Goal: Task Accomplishment & Management: Complete application form

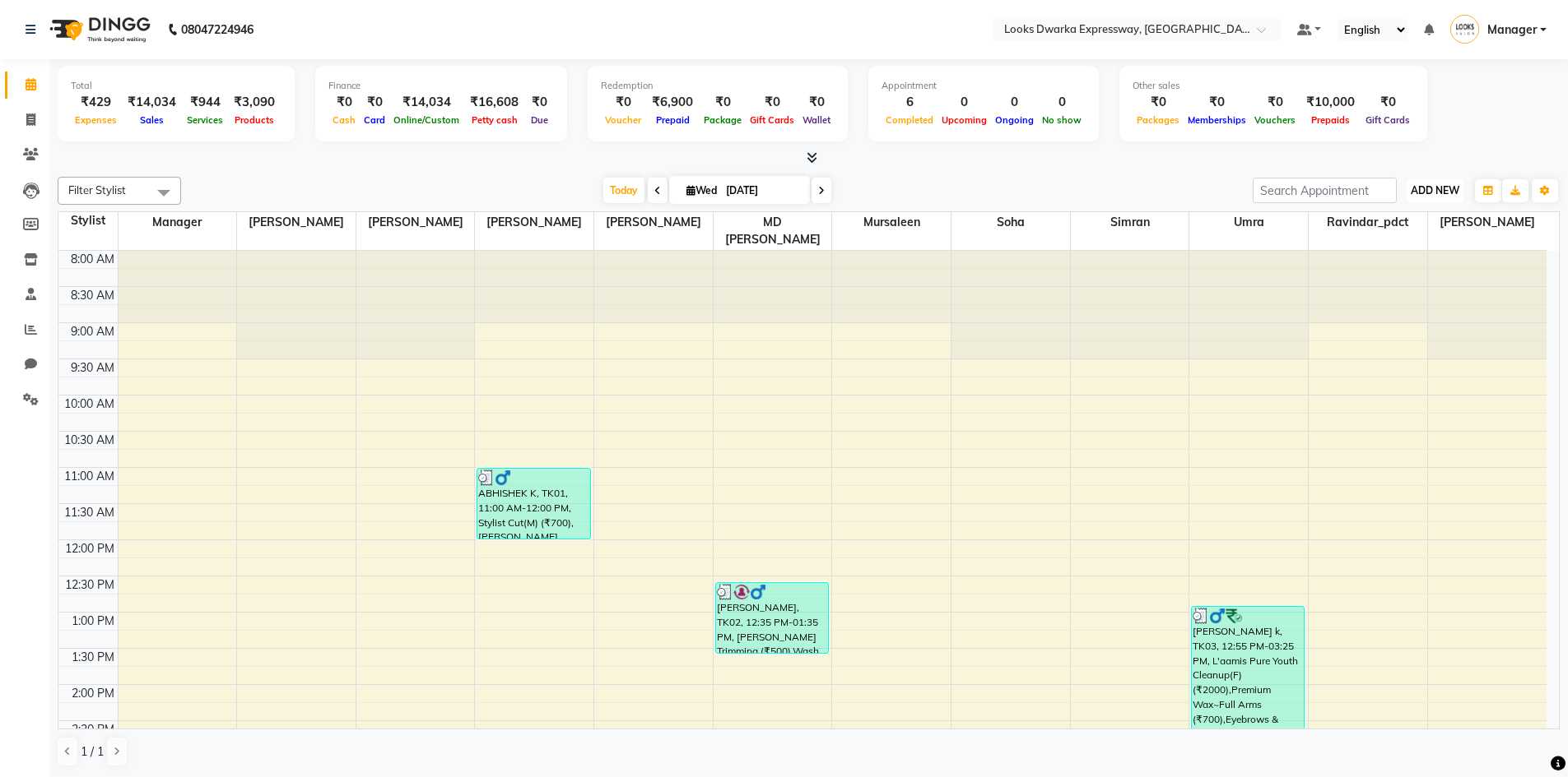
click at [1425, 200] on button "ADD NEW Toggle Dropdown" at bounding box center [1434, 191] width 57 height 23
click at [1410, 266] on link "Add Expense" at bounding box center [1398, 265] width 130 height 21
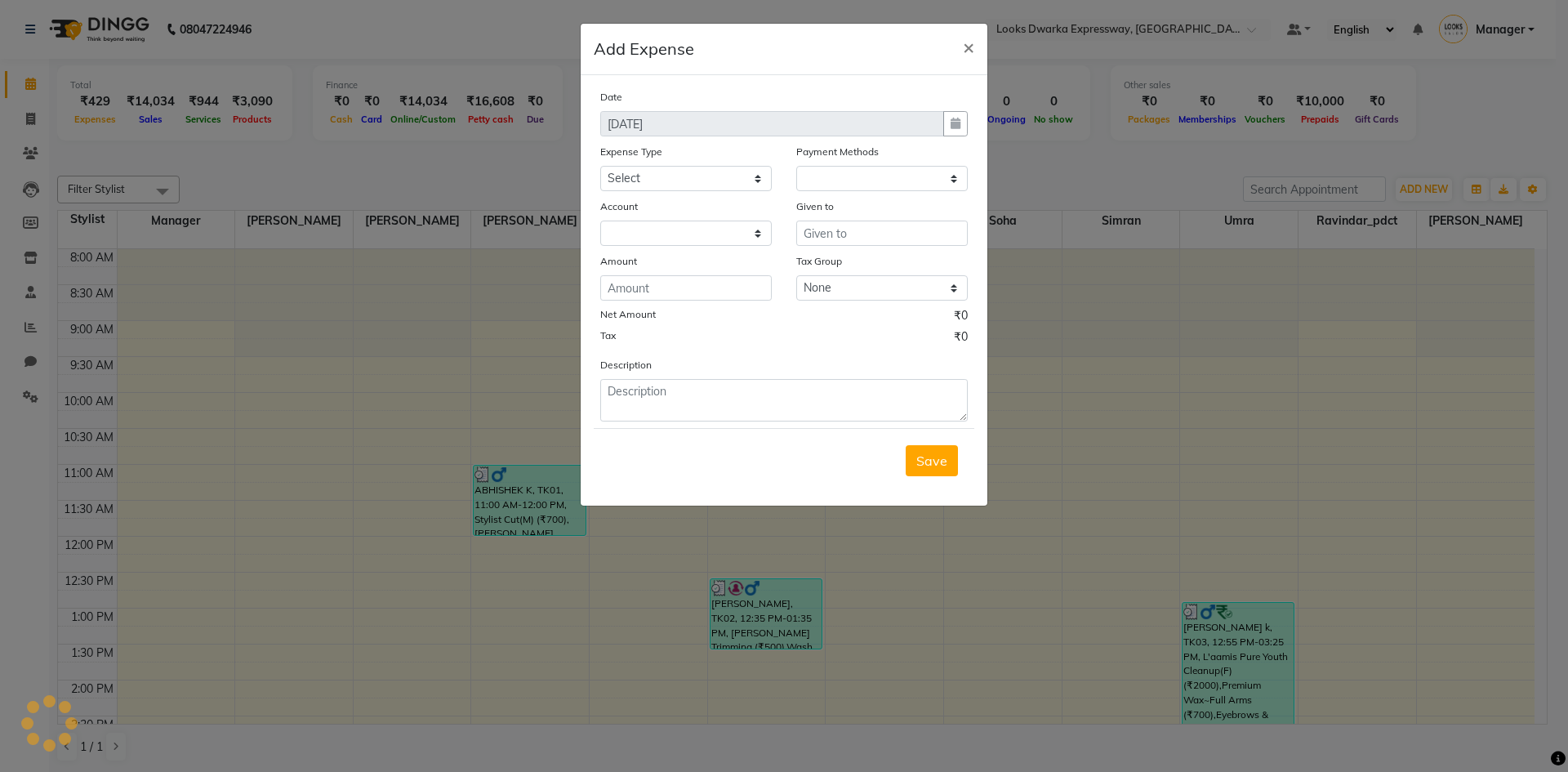
select select "1"
select select "4988"
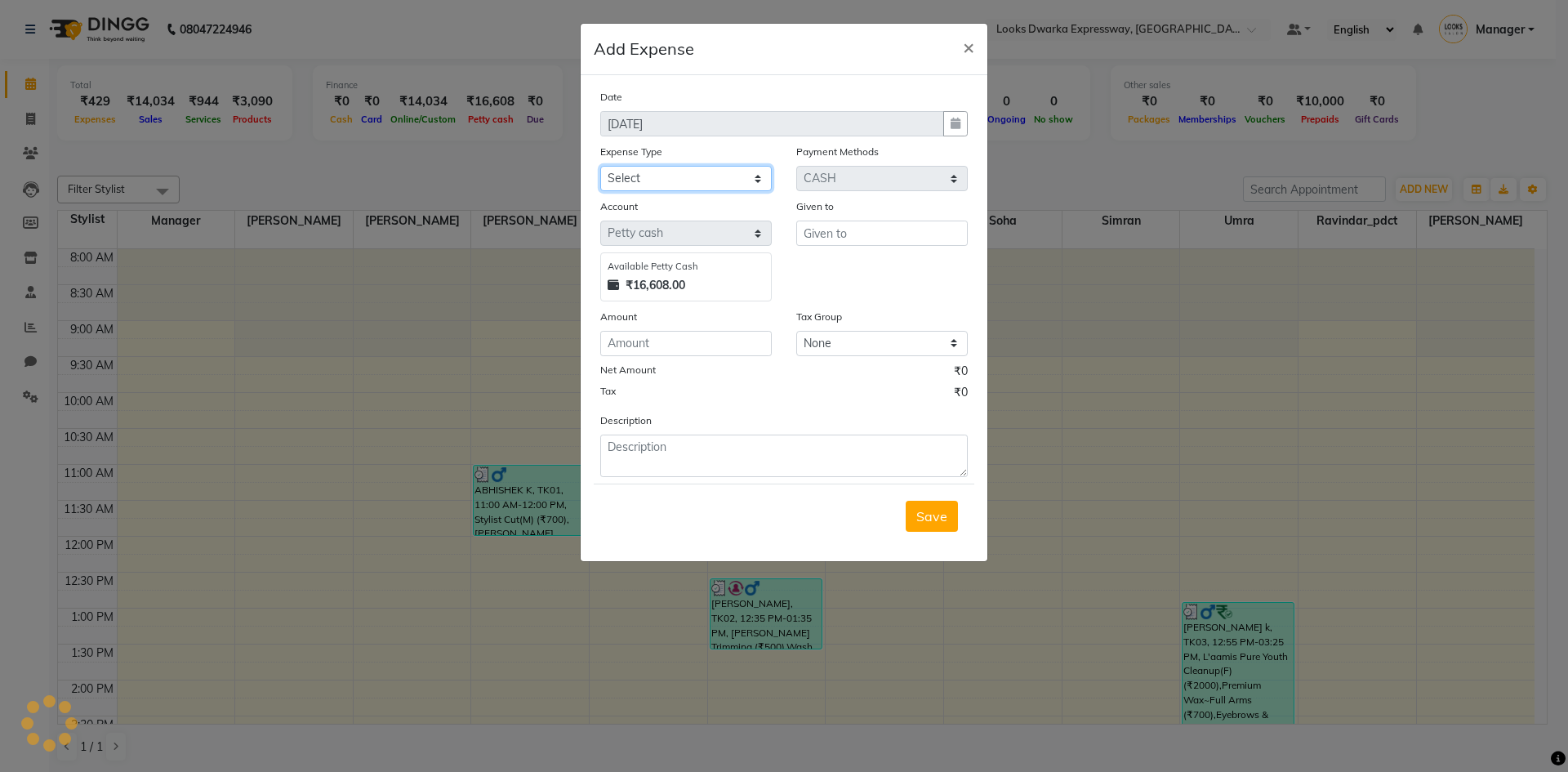
click at [663, 178] on select "Select Bank Deposit Blinkit Cash Handover CLIENT Client ordered food Client Ref…" at bounding box center [686, 179] width 172 height 25
select select "24471"
click at [600, 166] on select "Select Bank Deposit Blinkit Cash Handover CLIENT Client ordered food Client Ref…" at bounding box center [686, 179] width 172 height 25
click at [637, 347] on input "number" at bounding box center [686, 343] width 172 height 25
type input "10"
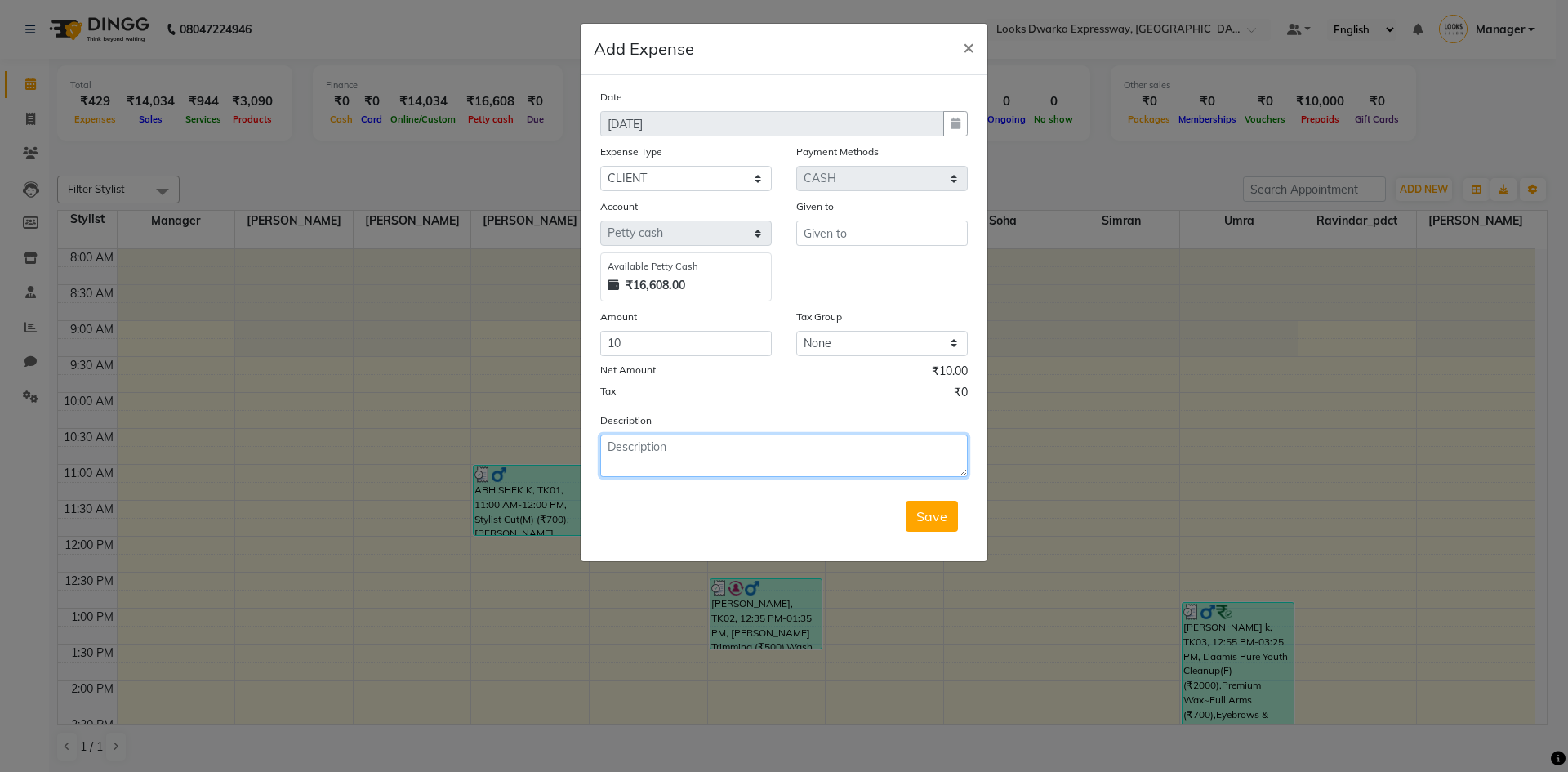
click at [794, 468] on textarea at bounding box center [784, 456] width 368 height 42
click at [821, 236] on input "text" at bounding box center [882, 234] width 172 height 25
type input "j"
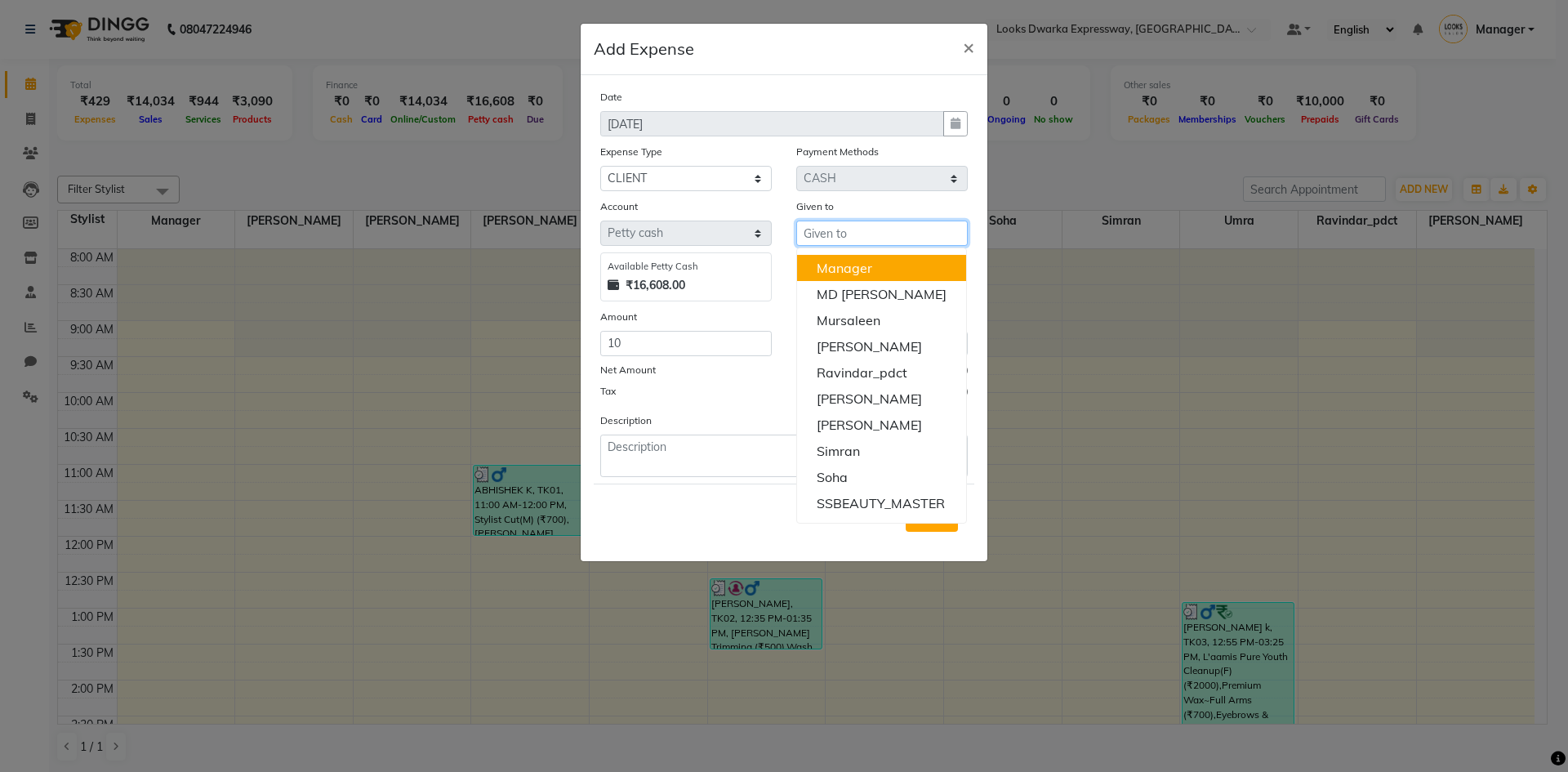
type input "z"
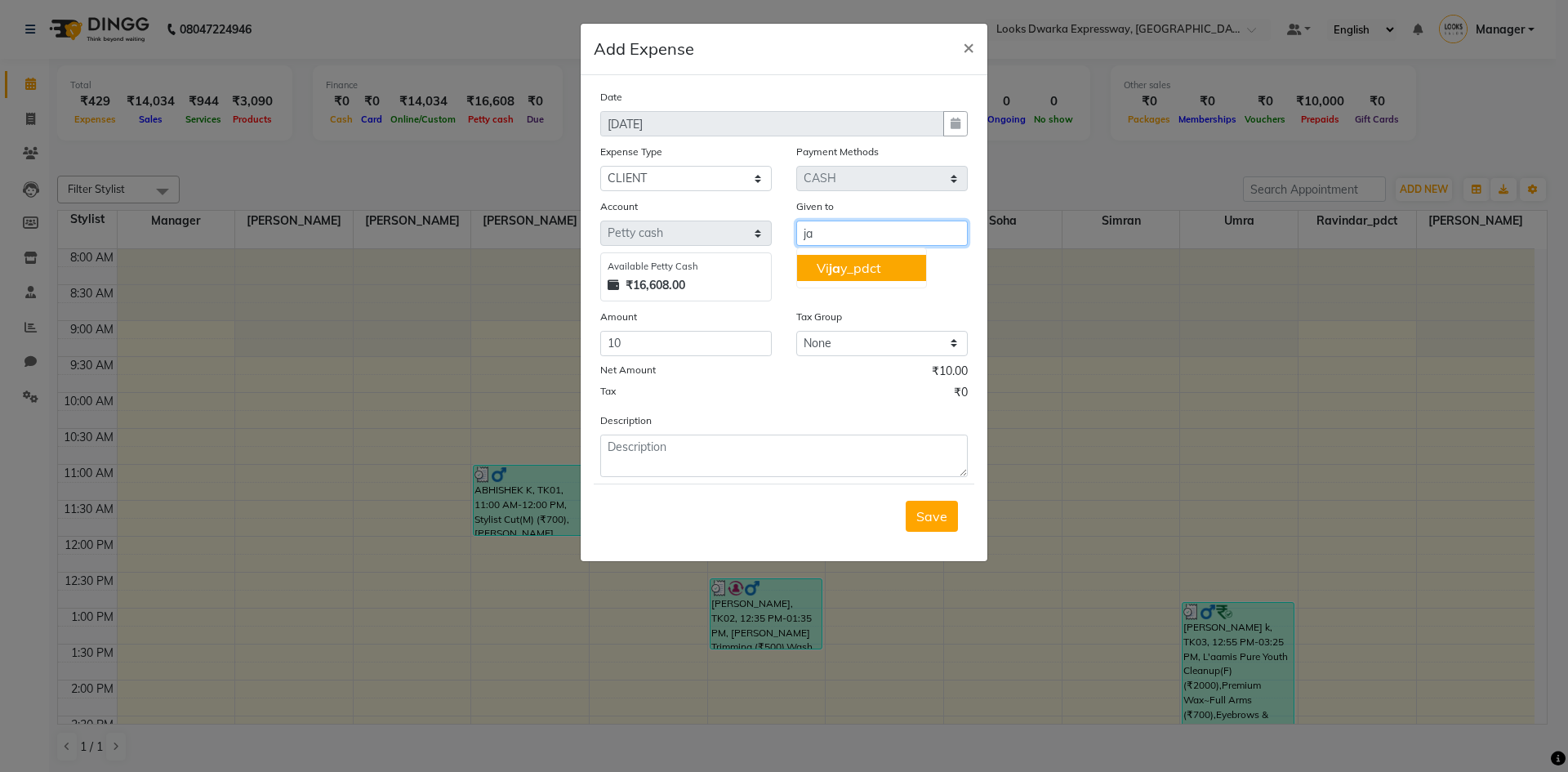
type input "j"
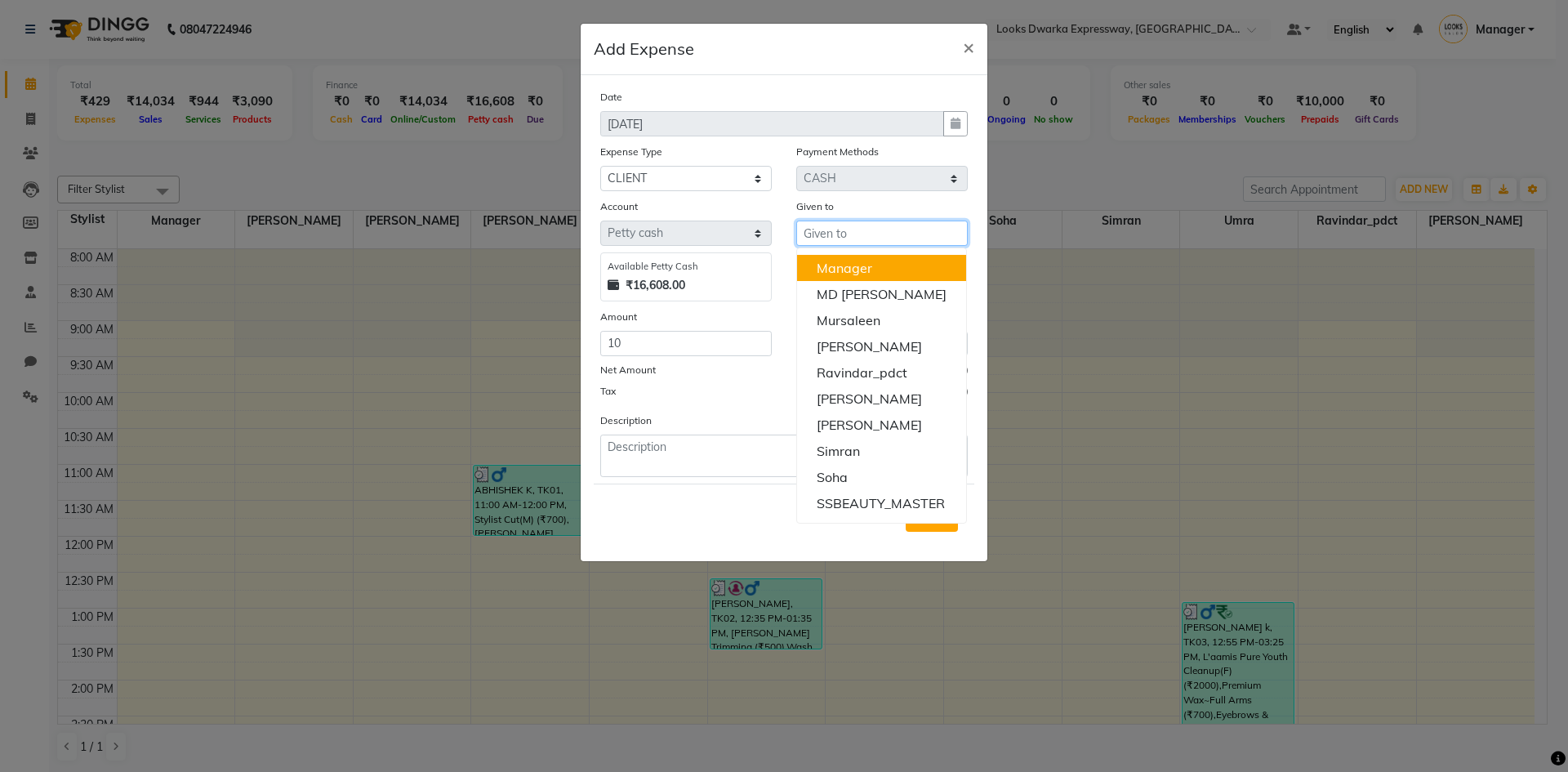
type input "j"
type input "g"
type input "j"
type input "z"
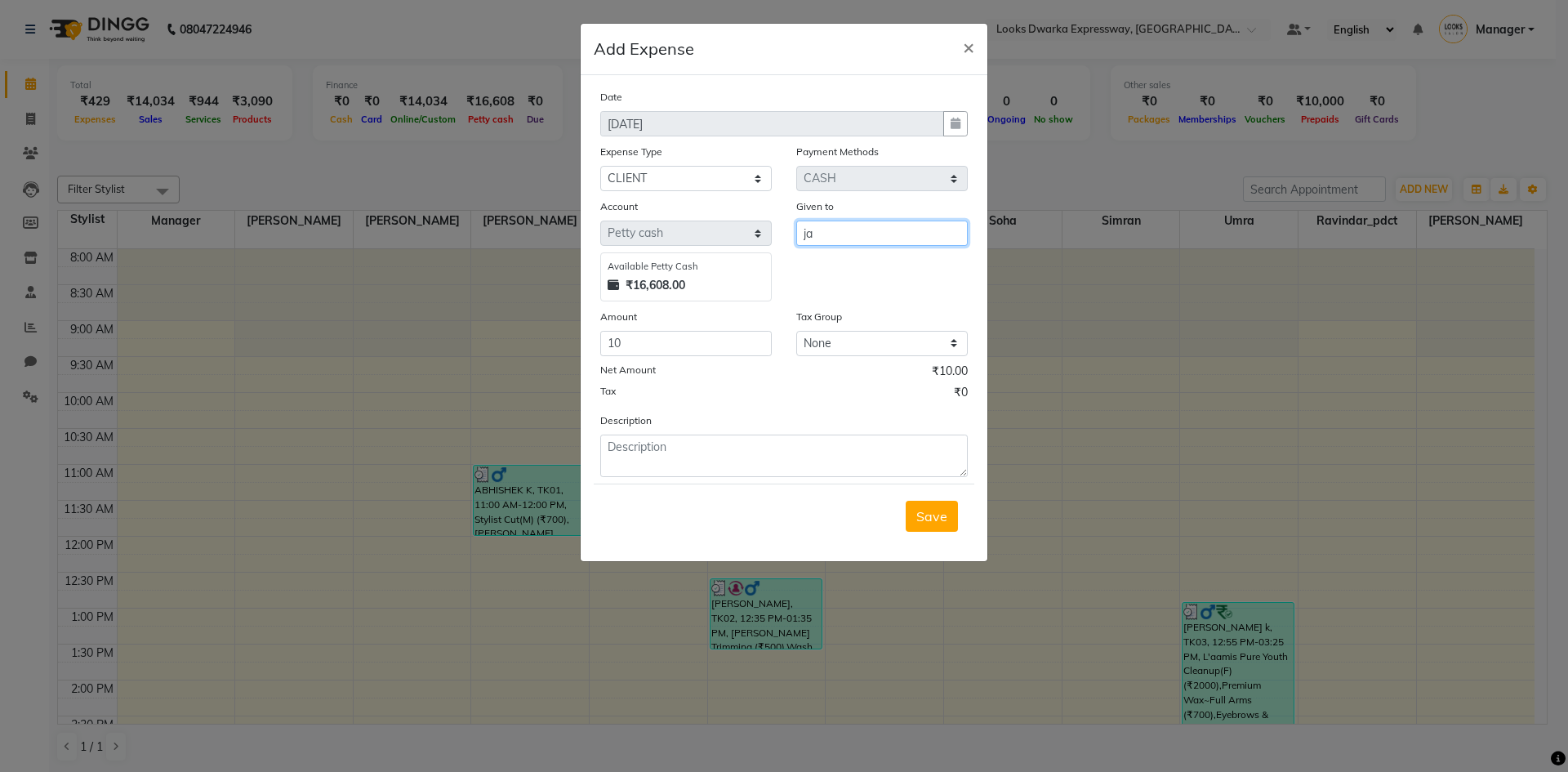
type input "j"
type input "s"
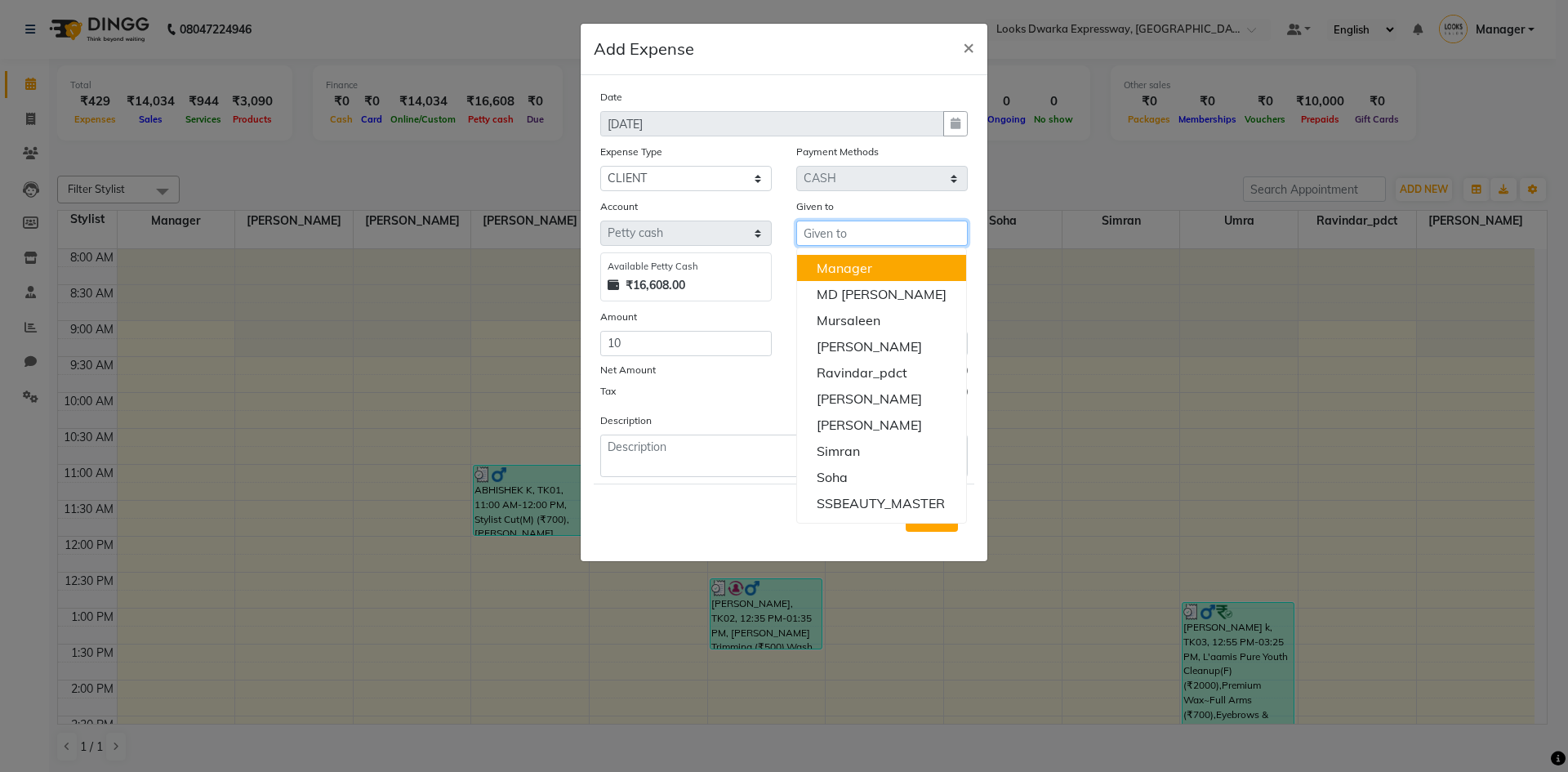
type input "Manager"
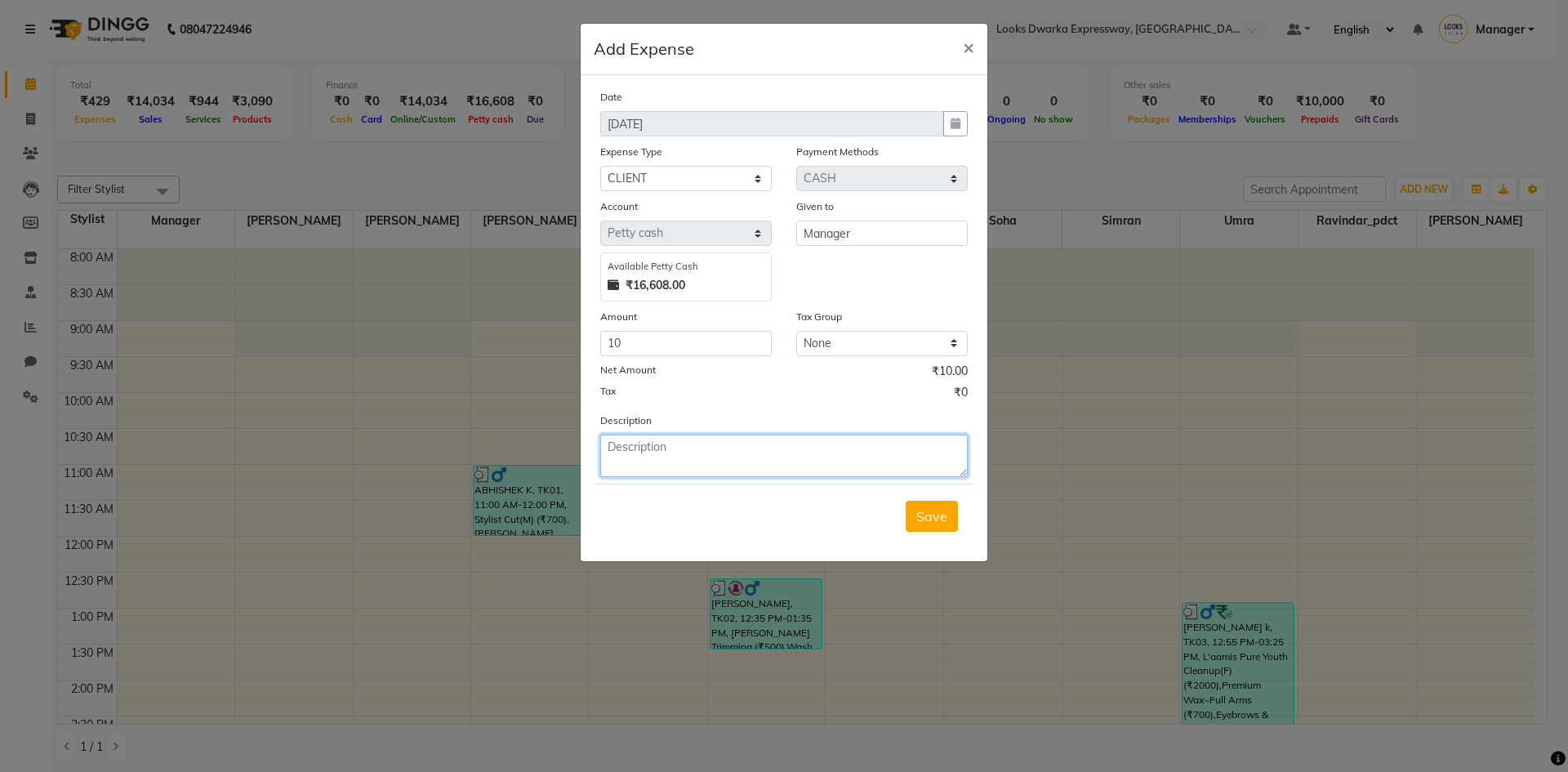
click at [627, 454] on textarea at bounding box center [784, 456] width 368 height 42
type textarea "clinet k liye biscuits aaye"
click at [711, 182] on select "Select Bank Deposit Blinkit Cash Handover CLIENT Client ordered food Client Ref…" at bounding box center [686, 179] width 172 height 25
select select "22741"
click at [600, 166] on select "Select Bank Deposit Blinkit Cash Handover CLIENT Client ordered food Client Ref…" at bounding box center [686, 179] width 172 height 25
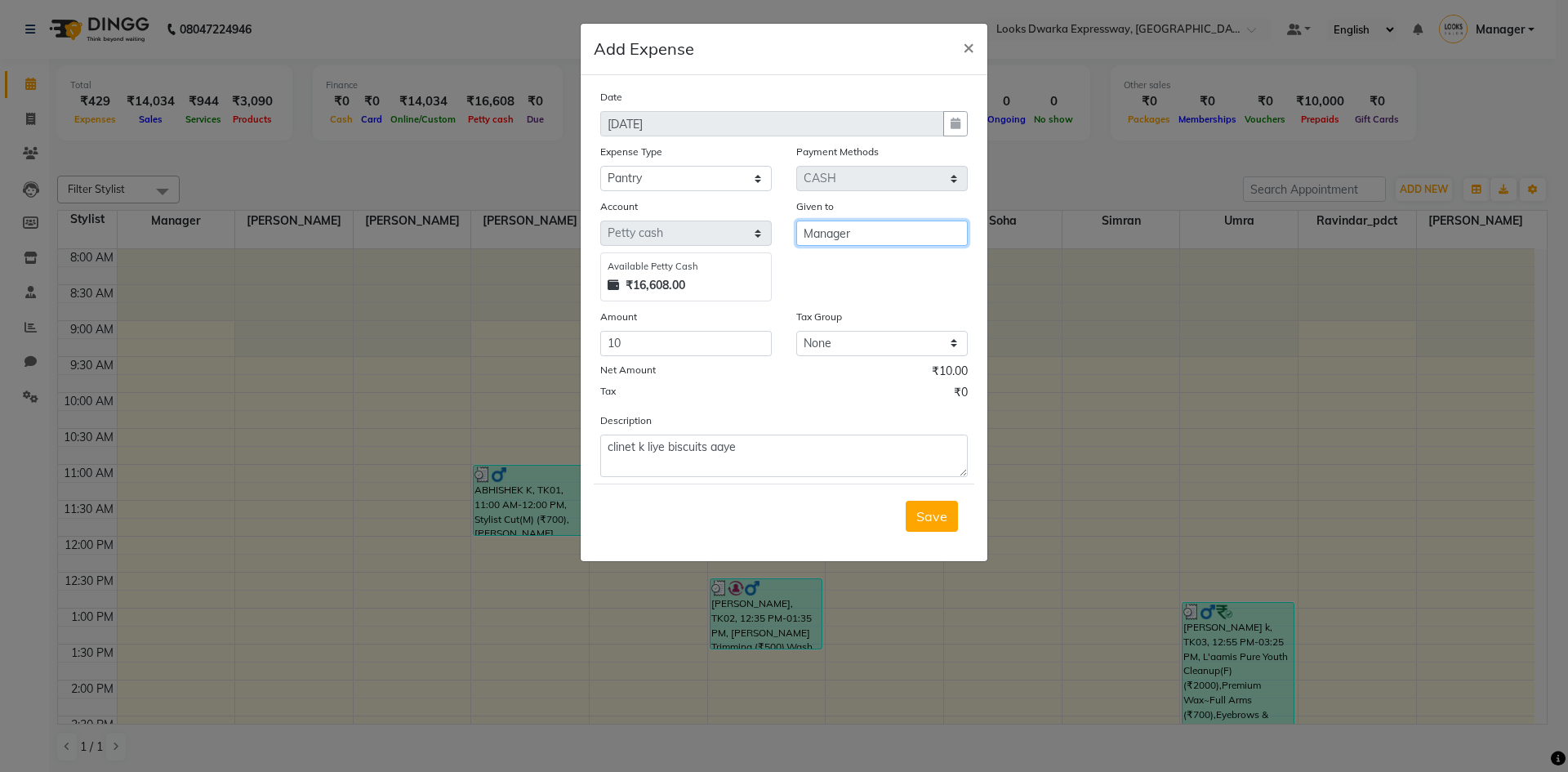
click at [870, 239] on input "Manager" at bounding box center [882, 234] width 172 height 25
type input "M"
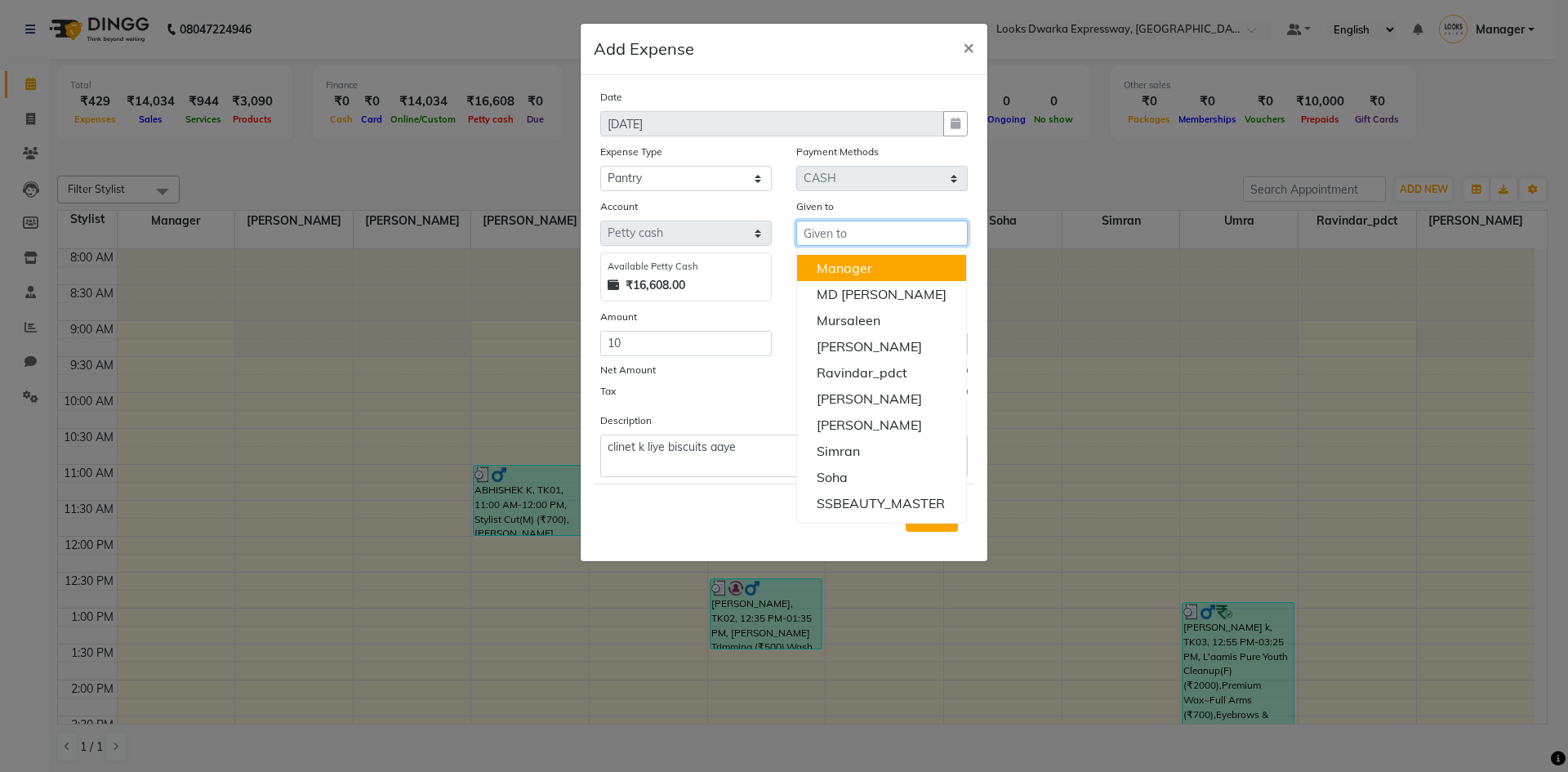
type input "j"
click at [747, 178] on select "Select Bank Deposit Blinkit Cash Handover CLIENT Client ordered food Client Ref…" at bounding box center [686, 179] width 172 height 25
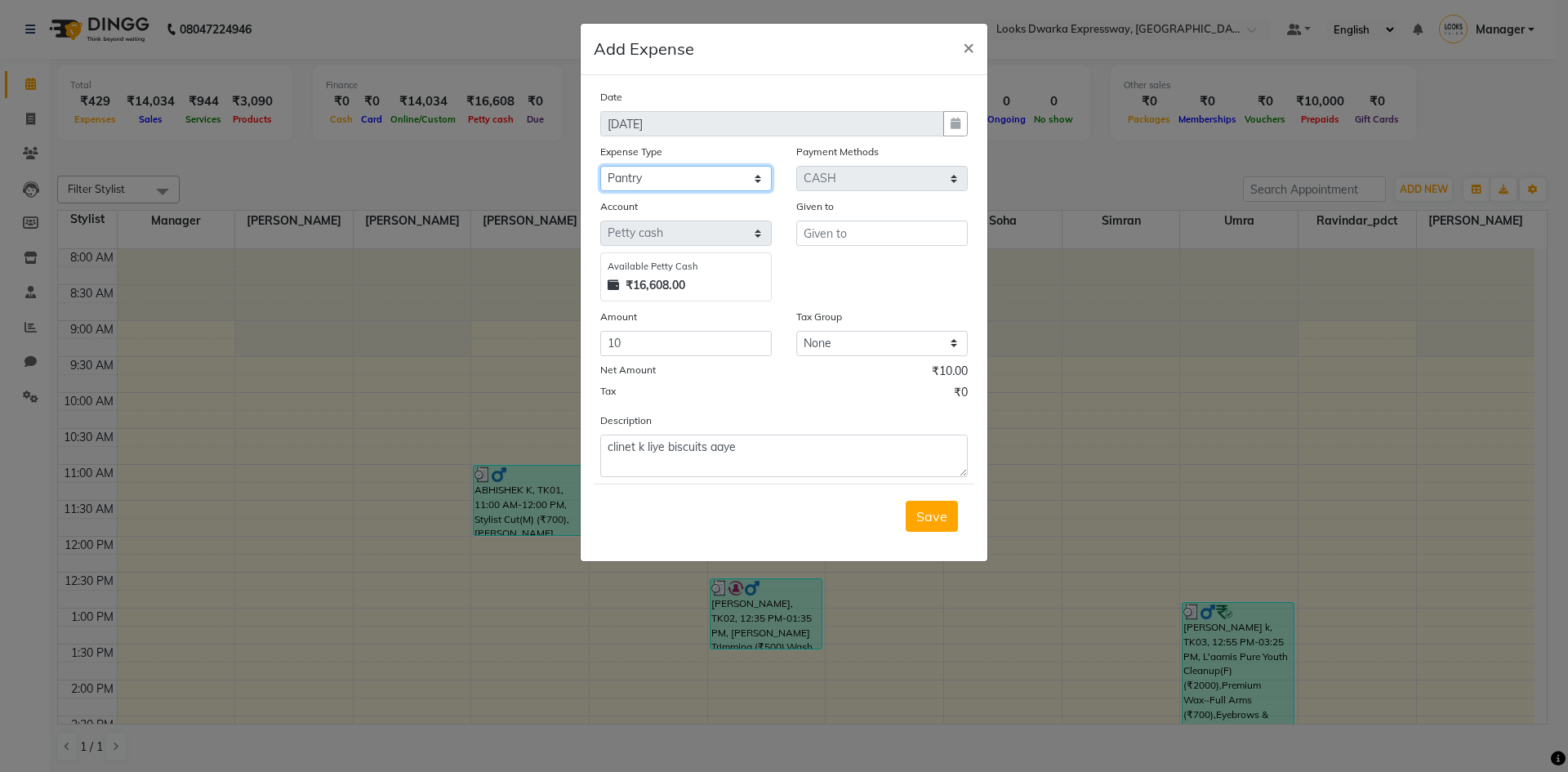
select select "24471"
click at [600, 166] on select "Select Bank Deposit Blinkit Cash Handover CLIENT Client ordered food Client Ref…" at bounding box center [686, 179] width 172 height 25
click at [877, 336] on select "None 12%GST 18%GST GST" at bounding box center [882, 343] width 172 height 25
click at [870, 229] on input "text" at bounding box center [882, 234] width 172 height 25
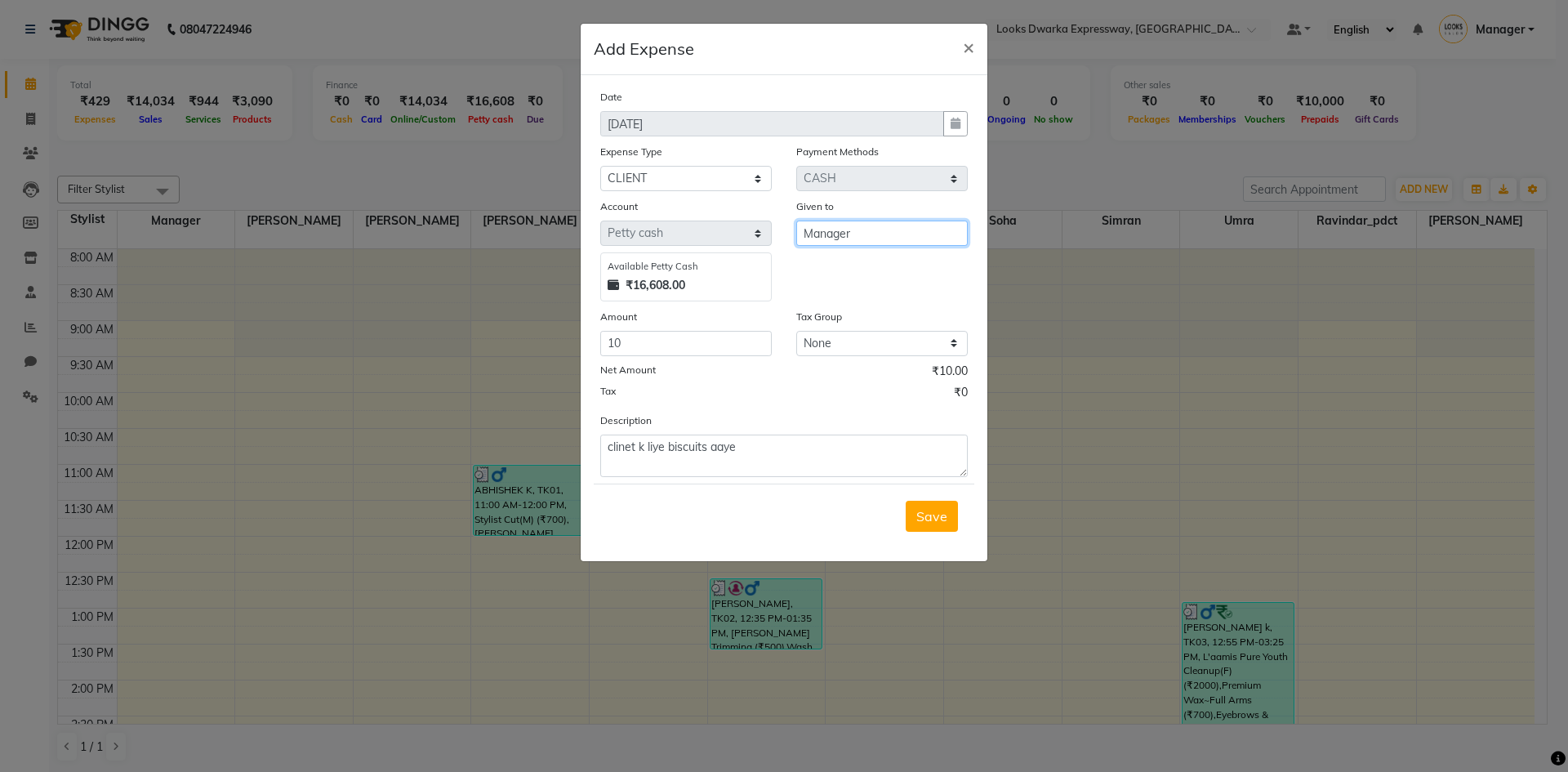
type input "Manager"
click at [842, 453] on textarea "clinet k liye biscuits aaye" at bounding box center [784, 456] width 368 height 42
type textarea "clinet k liye biscuits aaye 10 rs k"
click at [919, 511] on span "Save" at bounding box center [932, 516] width 31 height 16
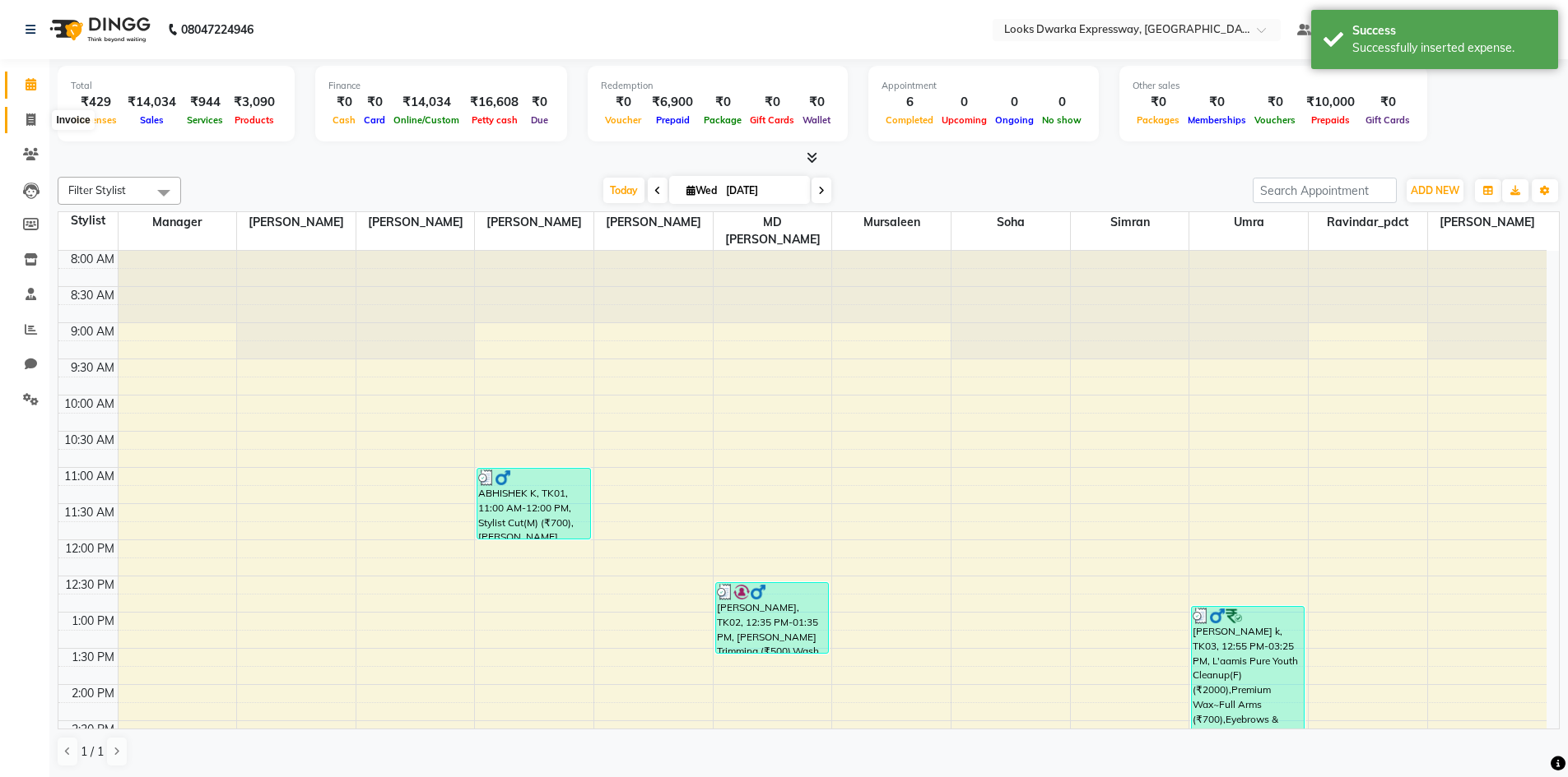
click at [30, 115] on icon at bounding box center [30, 119] width 9 height 13
select select "service"
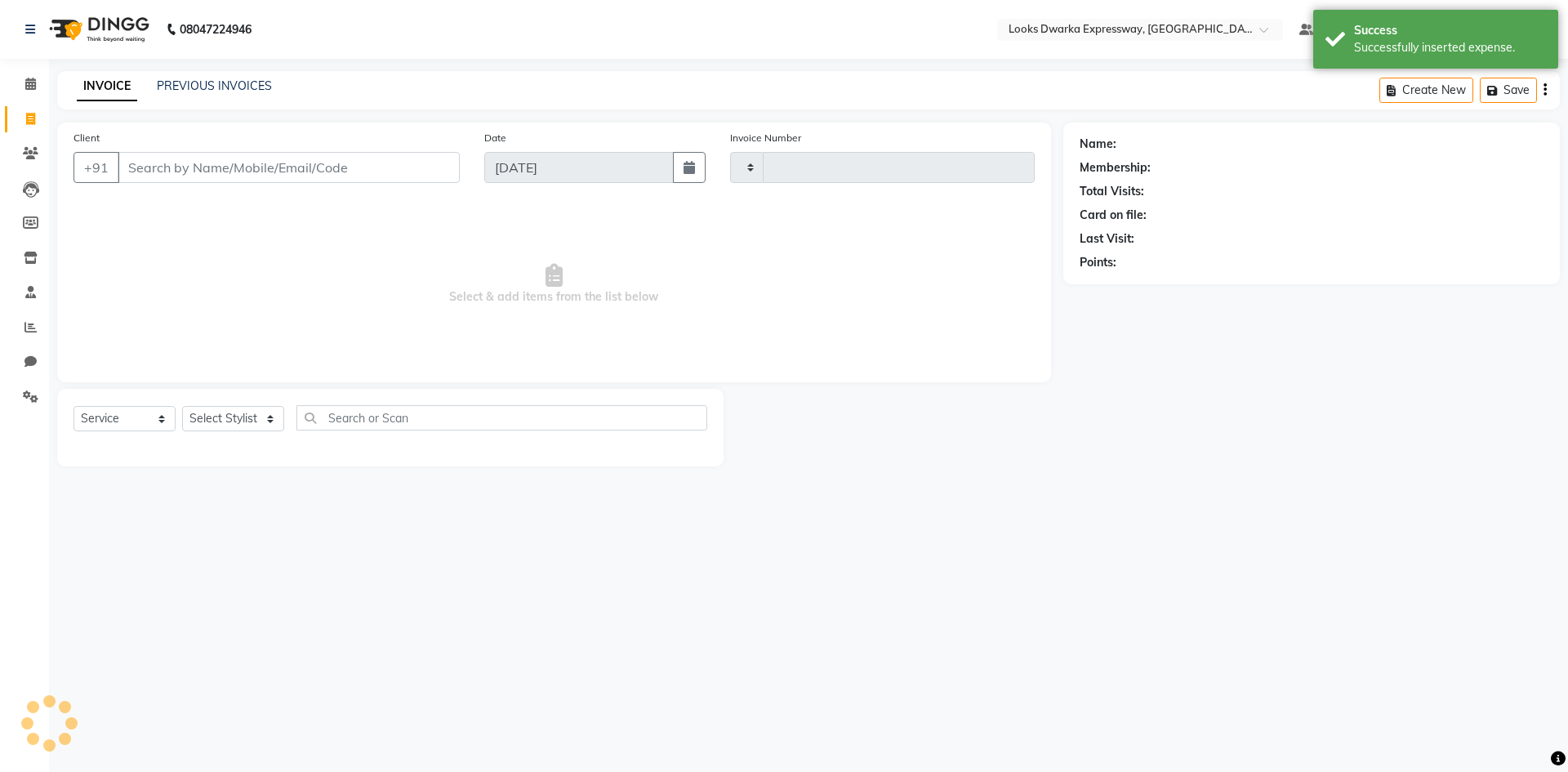
type input "1933"
select select "6011"
click at [36, 87] on icon at bounding box center [30, 84] width 11 height 12
